Goal: Task Accomplishment & Management: Complete application form

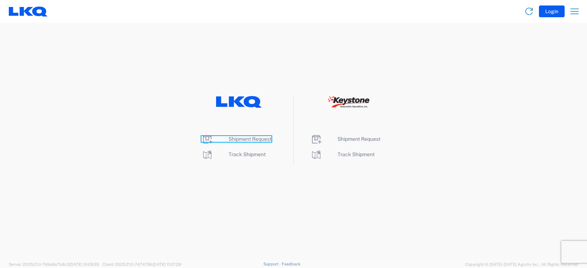
click at [243, 139] on span "Shipment Request" at bounding box center [249, 139] width 43 height 6
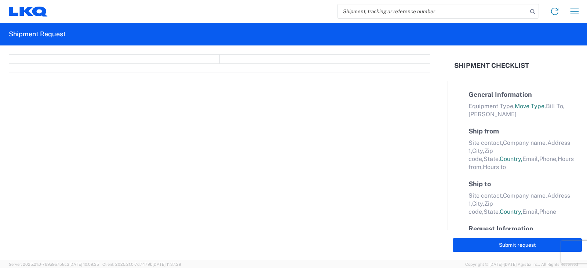
select select "FULL"
select select "LBS"
select select "IN"
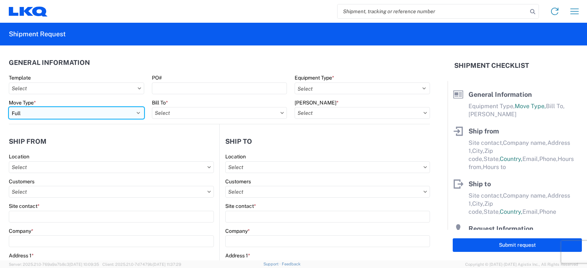
click at [59, 116] on select "Select Full Partial TL" at bounding box center [76, 113] width 135 height 12
select select "PARTIAL_TL"
click at [9, 107] on select "Select Full Partial TL" at bounding box center [76, 113] width 135 height 12
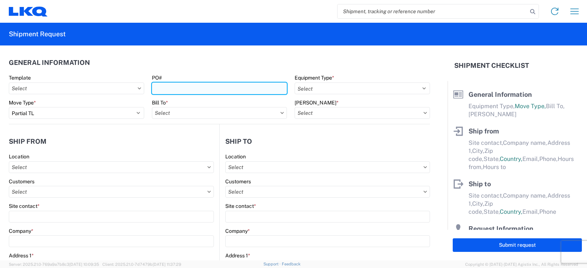
click at [161, 88] on input "PO#" at bounding box center [219, 88] width 135 height 12
type input "TRN# TH"
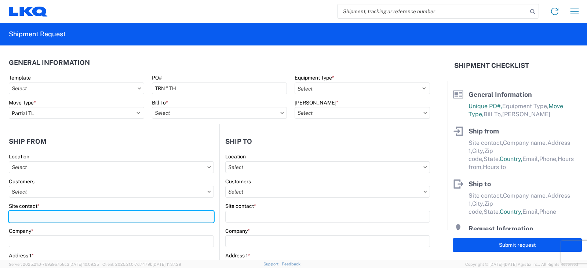
click at [62, 212] on input "Site contact *" at bounding box center [111, 217] width 205 height 12
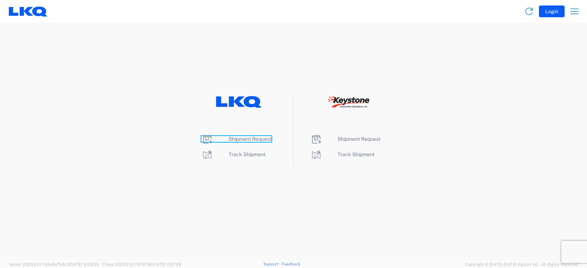
click at [249, 140] on span "Shipment Request" at bounding box center [249, 139] width 43 height 6
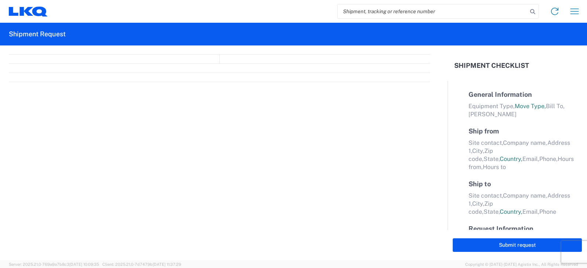
select select "FULL"
select select "LBS"
select select "IN"
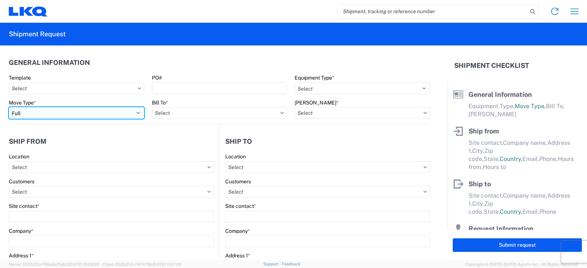
click at [26, 111] on select "Select Full Partial TL" at bounding box center [76, 113] width 135 height 12
select select "PARTIAL_TL"
click at [9, 107] on select "Select Full Partial TL" at bounding box center [76, 113] width 135 height 12
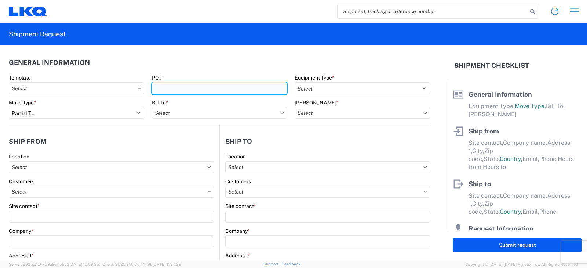
click at [168, 89] on input "PO#" at bounding box center [219, 88] width 135 height 12
type input "t"
type input "TRN# TH737603"
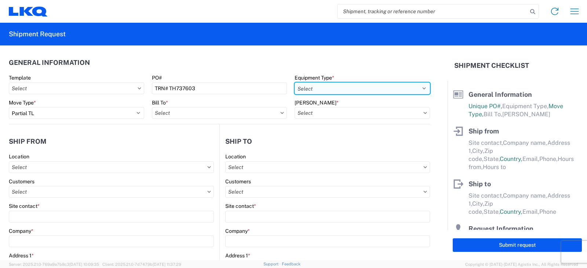
click at [307, 90] on select "Select 53’ Dry Van Flatbed Dropdeck (van) Lowboy (flatbed) Rail" at bounding box center [361, 88] width 135 height 12
select select "STDV"
click at [294, 82] on select "Select 53’ Dry Van Flatbed Dropdeck (van) Lowboy (flatbed) Rail" at bounding box center [361, 88] width 135 height 12
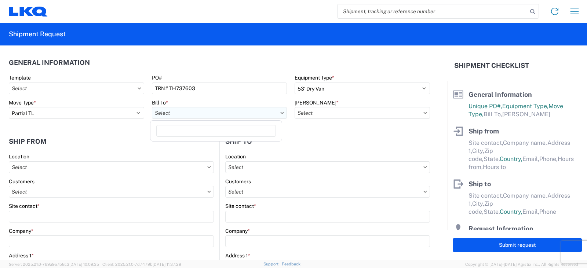
click at [169, 115] on input "text" at bounding box center [219, 113] width 135 height 12
type input "3081"
click at [178, 146] on div "3081 - [GEOGRAPHIC_DATA] (081)" at bounding box center [216, 146] width 128 height 12
type input "3081 - [GEOGRAPHIC_DATA] (081)"
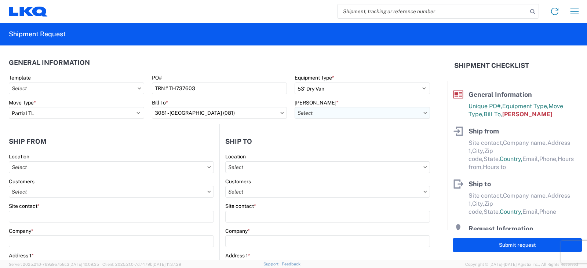
click at [302, 115] on input "text" at bounding box center [361, 113] width 135 height 12
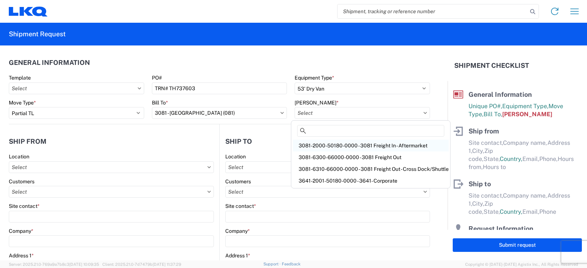
click at [319, 144] on div "3081-2000-50180-0000 - 3081 Freight In - Aftermarket" at bounding box center [371, 146] width 156 height 12
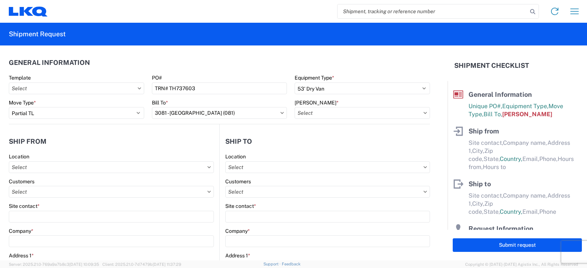
type input "3081-2000-50180-0000 - 3081 Freight In - Aftermarket"
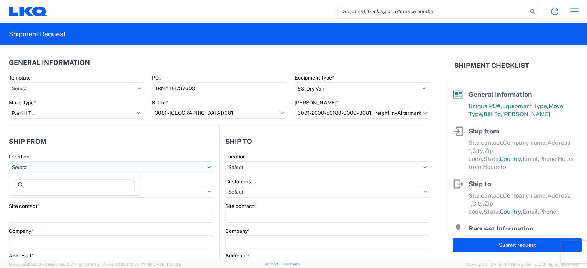
click at [22, 166] on input "text" at bounding box center [111, 167] width 205 height 12
type input "3238"
click at [44, 201] on div "3238 - Huntington IDC" at bounding box center [75, 200] width 128 height 12
type input "3238 - Huntington IDC"
type input "LKQ Corporation"
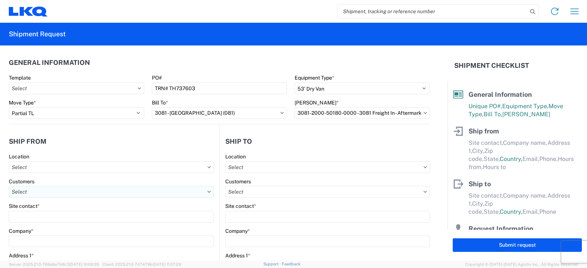
type input "[STREET_ADDRESS]"
type input "Huntington"
type input "46750"
select select "IN"
select select "US"
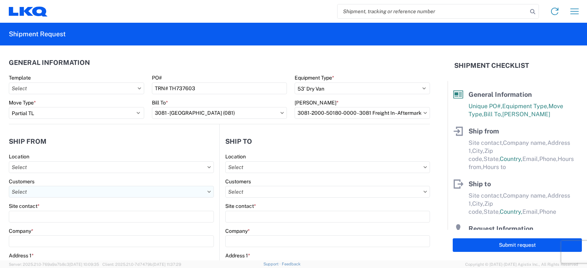
type input "07:00"
type input "17:00"
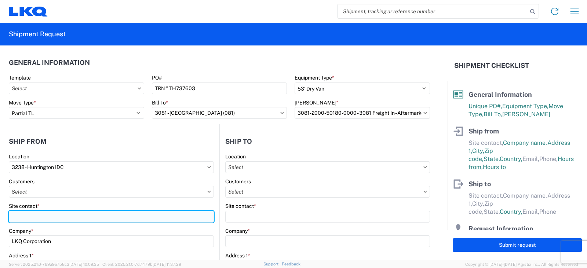
click at [14, 218] on input "Site contact *" at bounding box center [111, 217] width 205 height 12
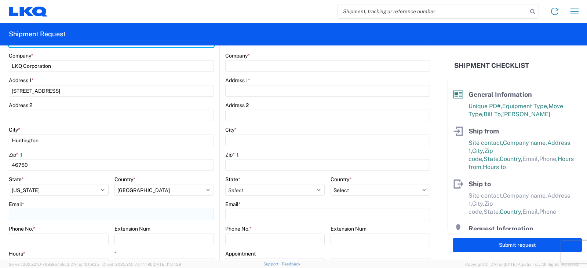
scroll to position [220, 0]
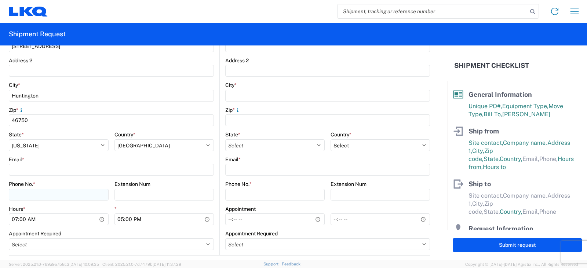
type input "[PERSON_NAME]"
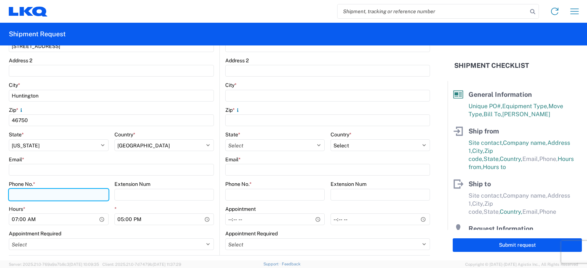
click at [16, 194] on input "Phone No. *" at bounding box center [59, 195] width 100 height 12
type input "[PHONE_NUMBER]"
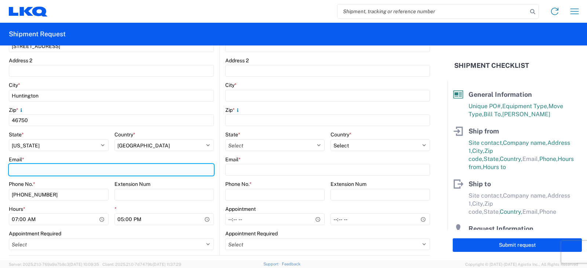
click at [17, 170] on input "Email *" at bounding box center [111, 170] width 205 height 12
type input "[EMAIL_ADDRESS][DOMAIN_NAME]"
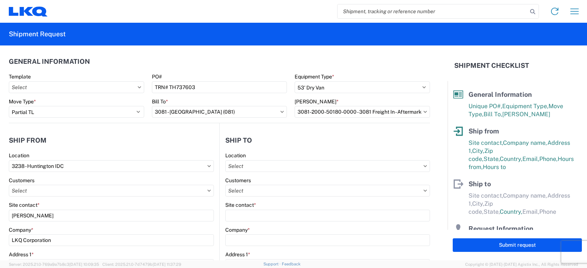
scroll to position [0, 0]
click at [236, 165] on input "text" at bounding box center [327, 167] width 205 height 12
type input "3081"
click at [253, 199] on div "3081 - [GEOGRAPHIC_DATA] (081)" at bounding box center [288, 200] width 128 height 12
type input "3081 - [GEOGRAPHIC_DATA] (081)"
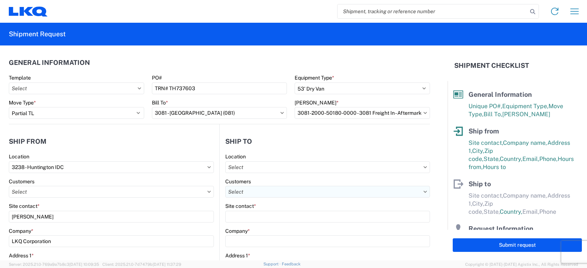
type input "LKQ Corporation"
type input "[STREET_ADDRESS]"
type input "Medley"
type input "33178"
select select "US"
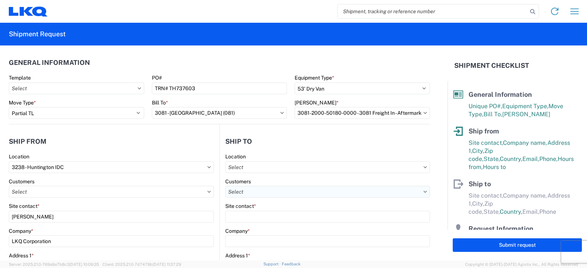
type input "[PHONE_NUMBER]"
type input "08:30"
type input "19:00"
select select
click at [232, 188] on input "text" at bounding box center [327, 192] width 205 height 12
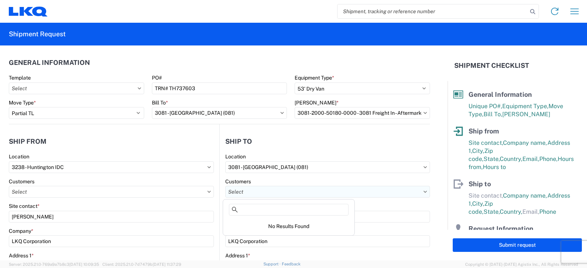
click at [258, 194] on input "text" at bounding box center [327, 192] width 205 height 12
click at [375, 224] on agx-form-control-wrapper-v2 "Site contact *" at bounding box center [327, 215] width 205 height 25
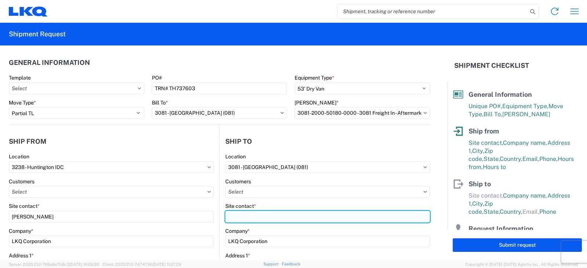
click at [231, 217] on input "Site contact *" at bounding box center [327, 217] width 205 height 12
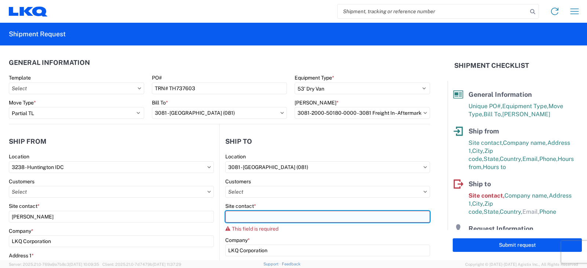
click at [245, 216] on input "Site contact *" at bounding box center [327, 217] width 205 height 12
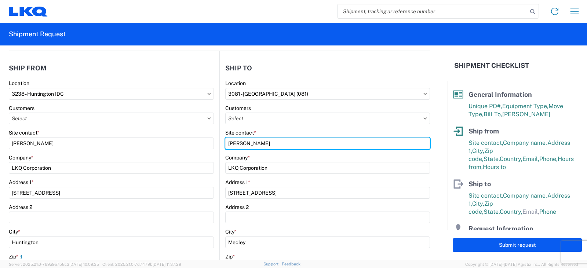
scroll to position [183, 0]
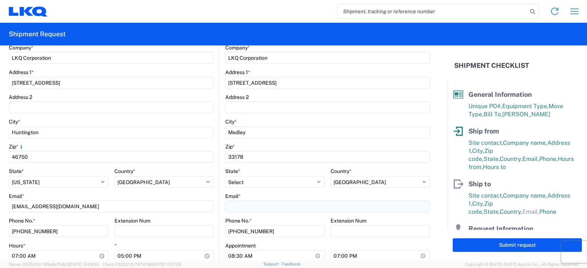
type input "[PERSON_NAME]"
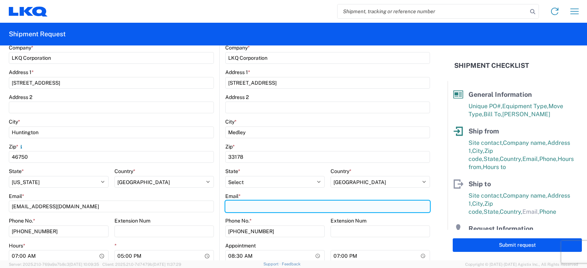
click at [232, 205] on input "Email *" at bounding box center [327, 207] width 205 height 12
type input "[PERSON_NAME][EMAIL_ADDRESS][PERSON_NAME][DOMAIN_NAME]"
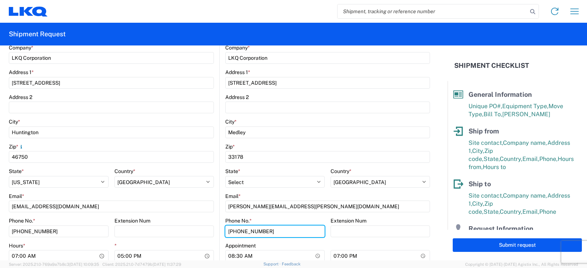
drag, startPoint x: 266, startPoint y: 231, endPoint x: 221, endPoint y: 234, distance: 45.5
click at [221, 234] on main "3081 Location 3081 - [GEOGRAPHIC_DATA] [GEOGRAPHIC_DATA] (081) Customers Site c…" at bounding box center [325, 131] width 210 height 322
type input "[PHONE_NUMBER]"
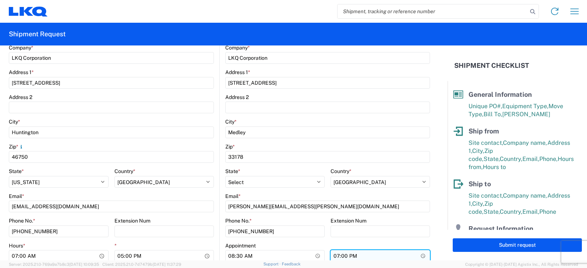
click at [332, 257] on input "19:00" at bounding box center [379, 256] width 99 height 12
type input "17:00"
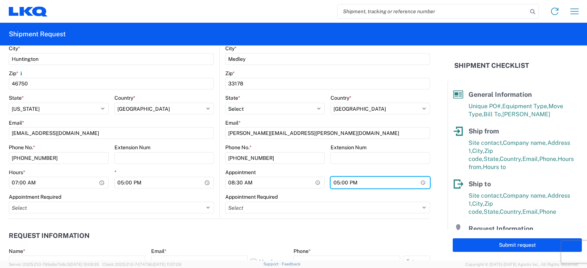
scroll to position [330, 0]
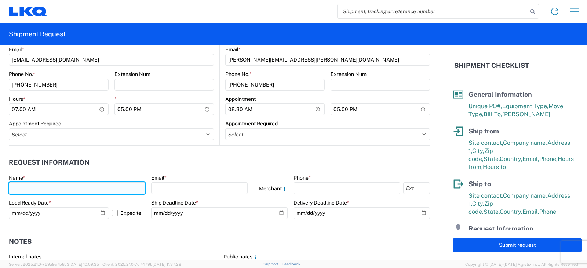
click at [15, 189] on input "text" at bounding box center [77, 188] width 136 height 12
type input "[PERSON_NAME]"
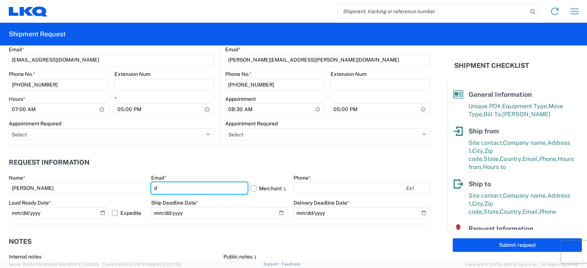
type input "[EMAIL_ADDRESS][DOMAIN_NAME]"
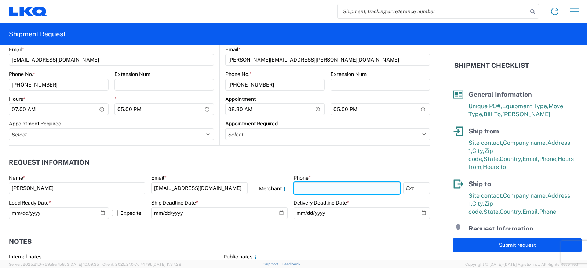
click at [295, 188] on input "text" at bounding box center [346, 188] width 107 height 12
type input "[PHONE_NUMBER]"
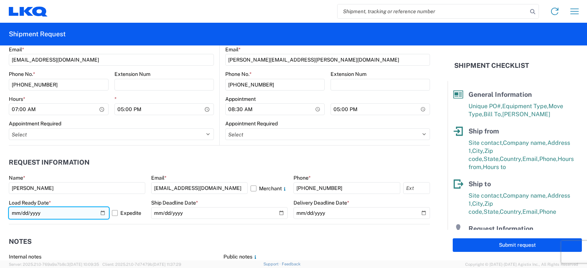
click at [99, 213] on input "[DATE]" at bounding box center [59, 213] width 100 height 12
type input "[DATE]"
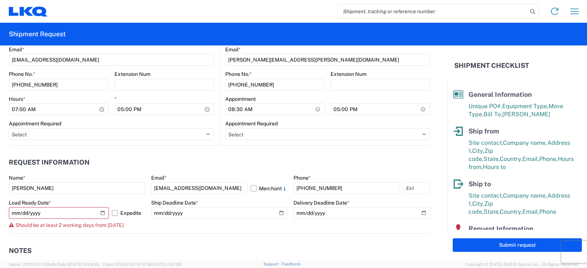
click at [114, 213] on label "Expedite" at bounding box center [128, 213] width 33 height 12
click at [0, 0] on input "Expedite" at bounding box center [0, 0] width 0 height 0
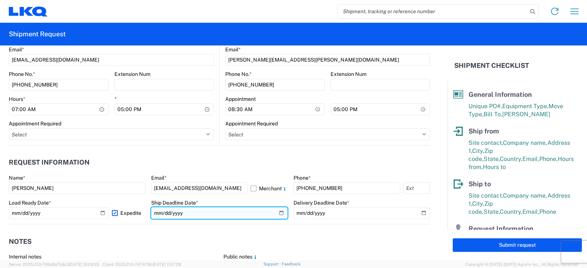
click at [276, 213] on input "date" at bounding box center [219, 213] width 136 height 12
type input "[DATE]"
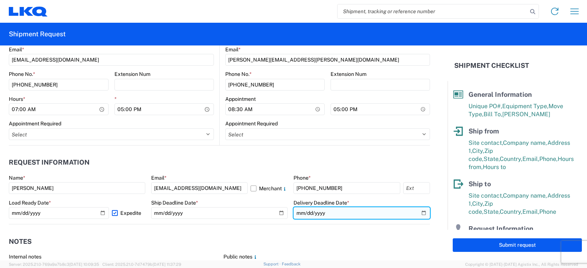
click at [418, 213] on input "date" at bounding box center [361, 213] width 136 height 12
type input "[DATE]"
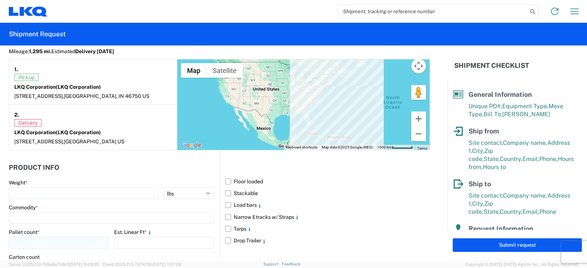
scroll to position [623, 0]
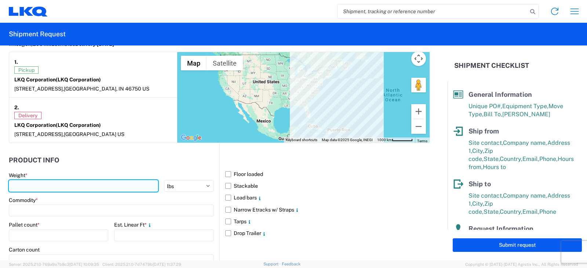
click at [17, 185] on input "number" at bounding box center [83, 186] width 149 height 12
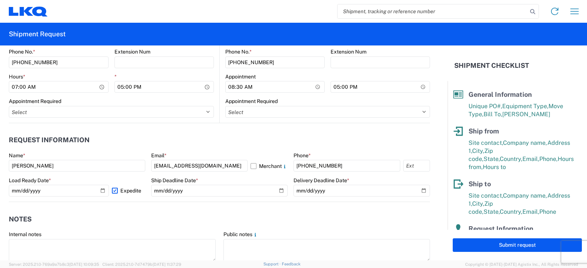
scroll to position [403, 0]
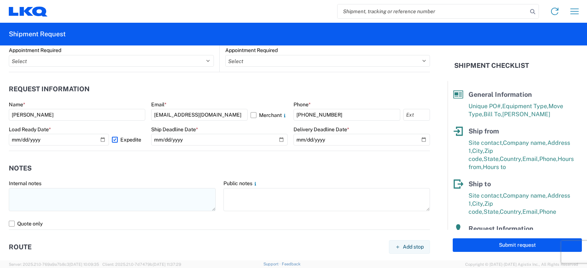
type input "3160"
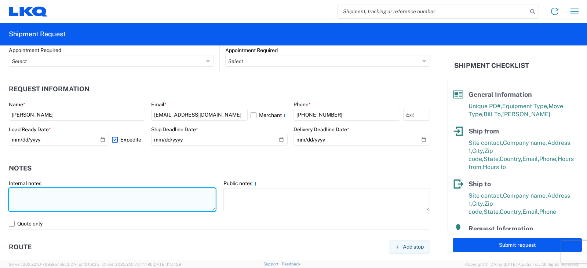
click at [14, 190] on textarea at bounding box center [112, 199] width 207 height 23
type textarea "t"
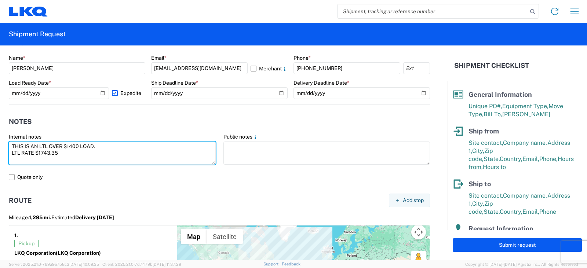
scroll to position [440, 0]
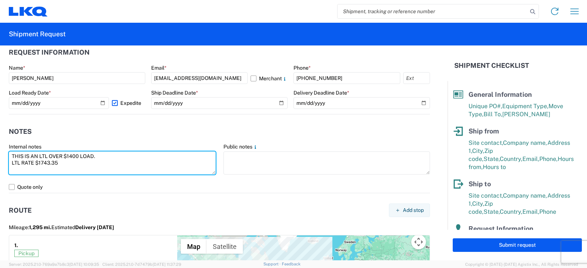
type textarea "THIS IS AN LTL OVER $1400 LOAD. LTL RATE $1743.35"
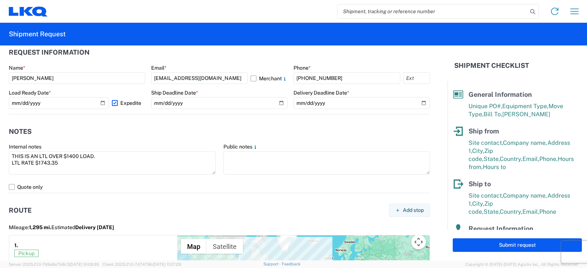
click at [113, 103] on label "Expedite" at bounding box center [128, 103] width 33 height 12
click at [0, 0] on input "Expedite" at bounding box center [0, 0] width 0 height 0
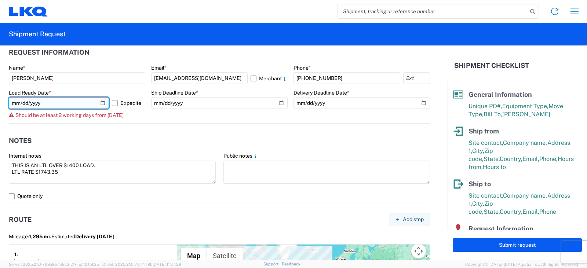
click at [103, 103] on input "[DATE]" at bounding box center [59, 103] width 100 height 12
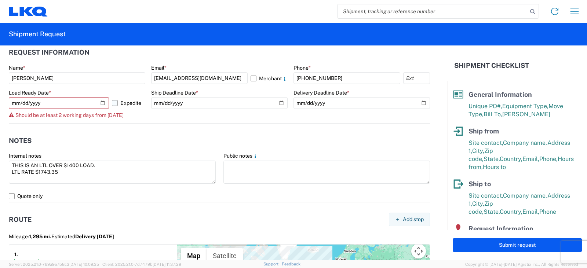
click at [114, 103] on label "Expedite" at bounding box center [128, 103] width 33 height 12
click at [0, 0] on input "Expedite" at bounding box center [0, 0] width 0 height 0
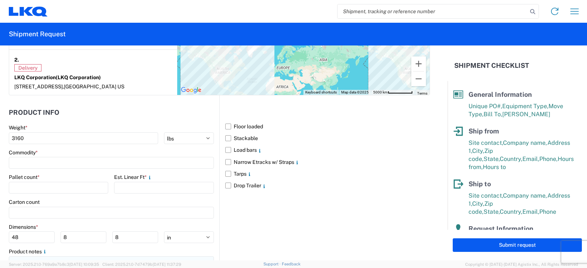
scroll to position [708, 0]
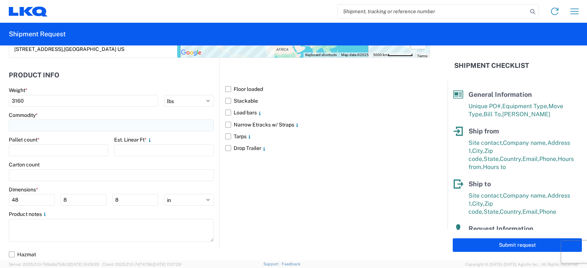
click at [15, 125] on input at bounding box center [111, 126] width 205 height 12
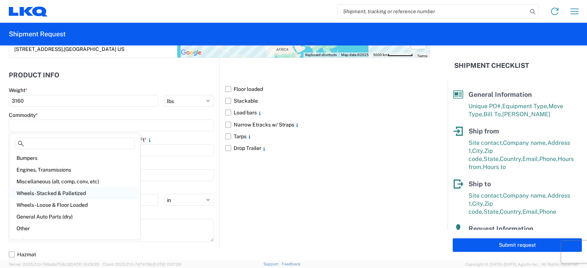
click at [32, 192] on div "Wheels - Stacked & Palletized" at bounding box center [75, 193] width 128 height 12
type input "Wheels - Stacked & Palletized"
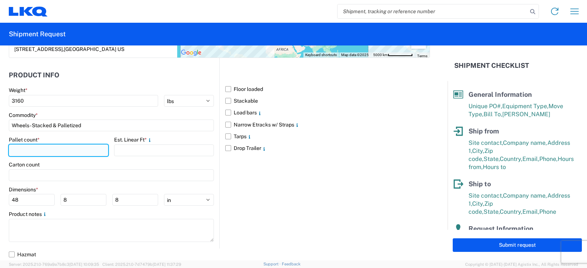
click at [22, 150] on input "number" at bounding box center [58, 150] width 99 height 12
type input "4"
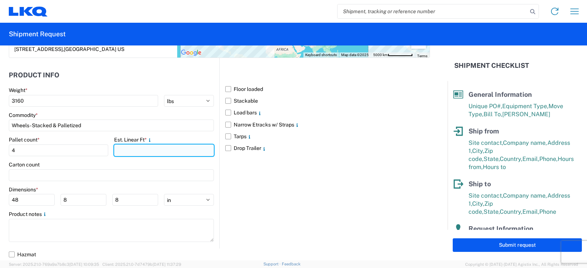
click at [121, 147] on input "number" at bounding box center [163, 150] width 99 height 12
type input "8"
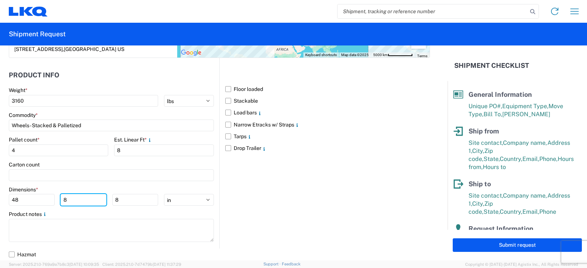
drag, startPoint x: 66, startPoint y: 200, endPoint x: 58, endPoint y: 202, distance: 8.7
click at [58, 202] on div "48 8 8" at bounding box center [83, 200] width 149 height 12
type input "42"
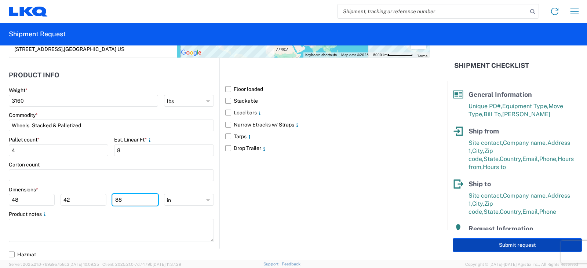
type input "88"
click at [514, 245] on button "Submit request" at bounding box center [516, 245] width 129 height 14
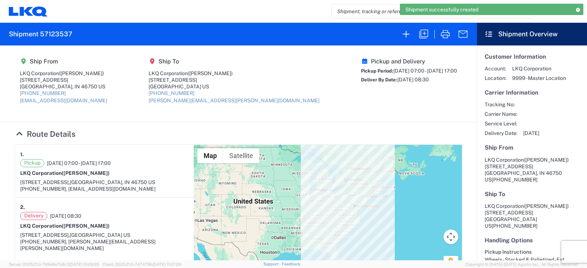
click at [555, 110] on div "Tracking No: Carrier Name: Service Level: Delivery Date: [DATE]" at bounding box center [531, 118] width 95 height 35
